Goal: Task Accomplishment & Management: Complete application form

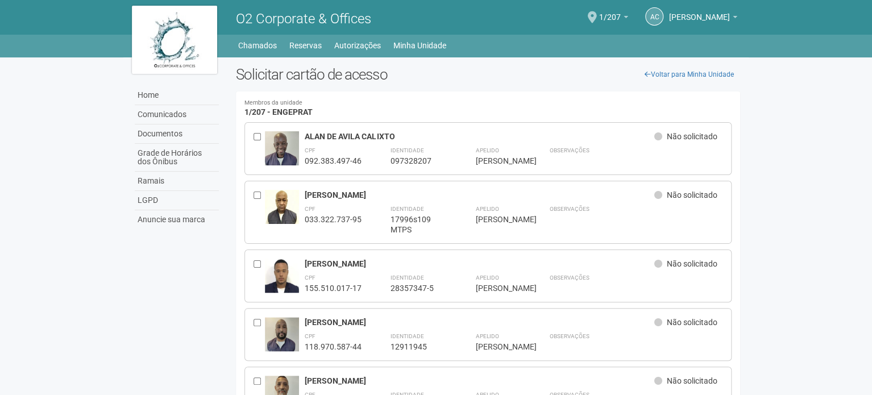
drag, startPoint x: 0, startPoint y: 0, endPoint x: 99, endPoint y: -66, distance: 118.9
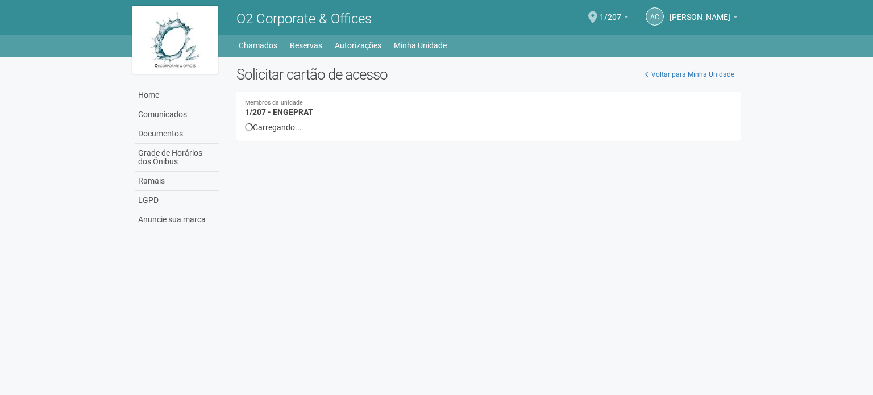
drag, startPoint x: 244, startPoint y: 124, endPoint x: 318, endPoint y: 123, distance: 73.9
click at [318, 123] on div "Carregando..." at bounding box center [488, 127] width 487 height 10
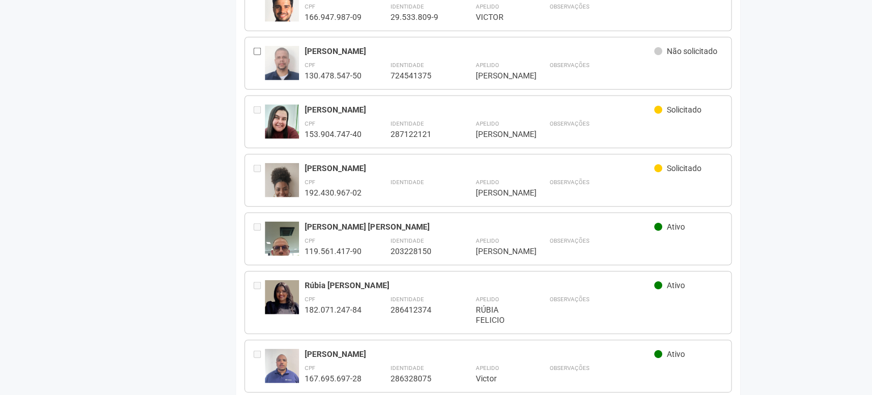
scroll to position [1364, 0]
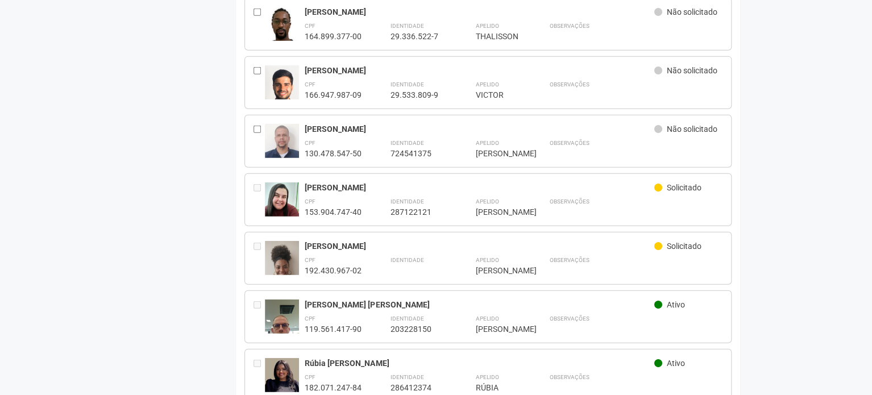
drag, startPoint x: 380, startPoint y: 255, endPoint x: 362, endPoint y: 175, distance: 82.1
click at [383, 182] on div "[PERSON_NAME]" at bounding box center [480, 187] width 350 height 10
drag, startPoint x: 522, startPoint y: 199, endPoint x: 356, endPoint y: 179, distance: 166.6
click at [356, 182] on div "Gabriele da Silva Lopes Solicitado CPF 153.904.747-40 Identidade 287122121 Apel…" at bounding box center [514, 199] width 418 height 35
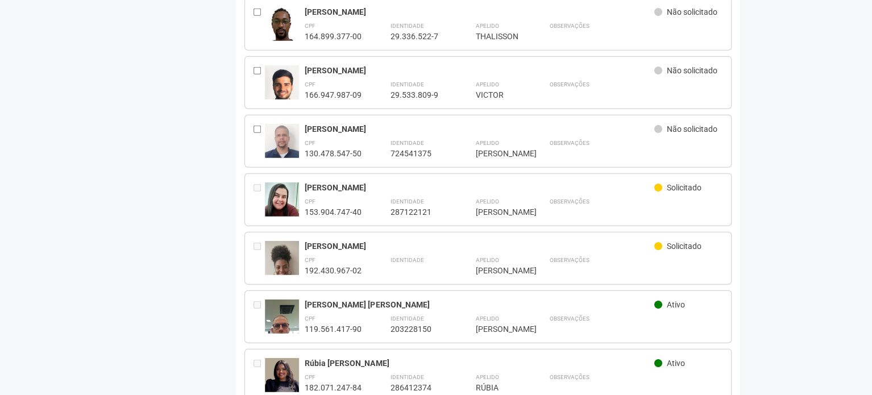
click at [395, 241] on div "[PERSON_NAME]" at bounding box center [480, 246] width 350 height 10
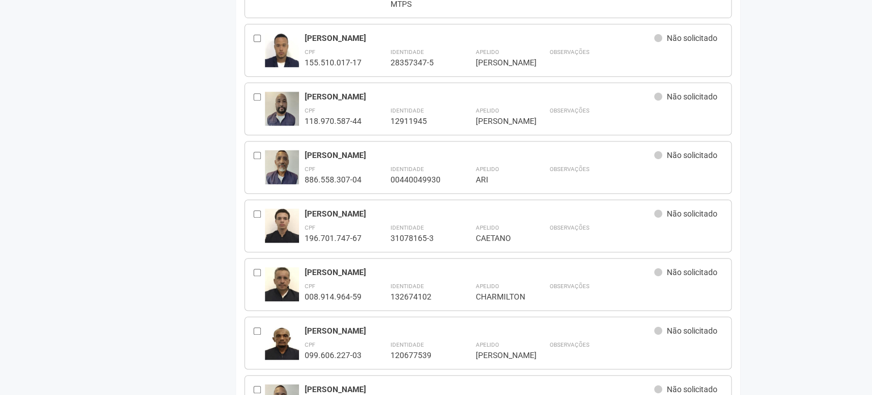
scroll to position [0, 0]
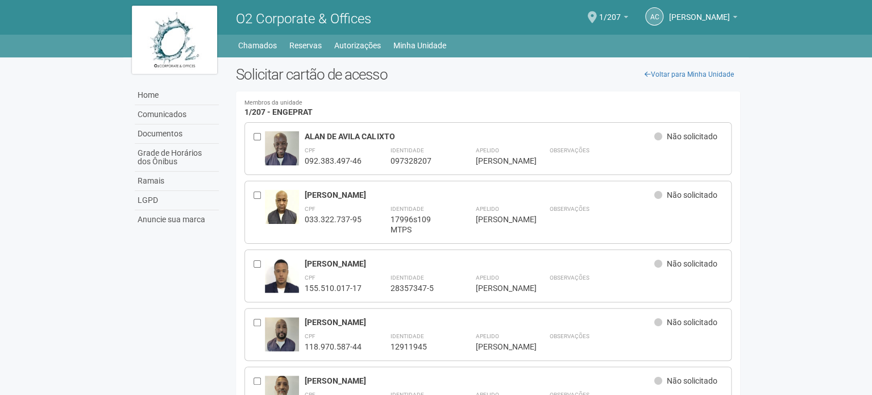
drag, startPoint x: 428, startPoint y: 284, endPoint x: 0, endPoint y: -59, distance: 548.4
